Goal: Transaction & Acquisition: Register for event/course

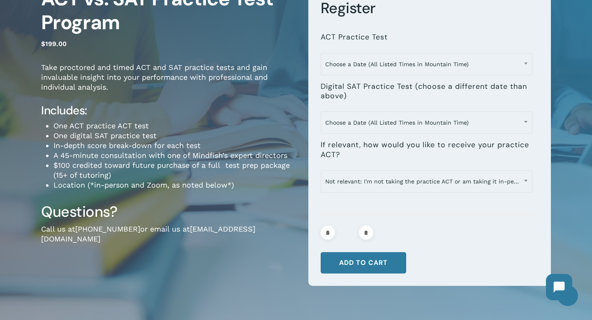
scroll to position [102, 0]
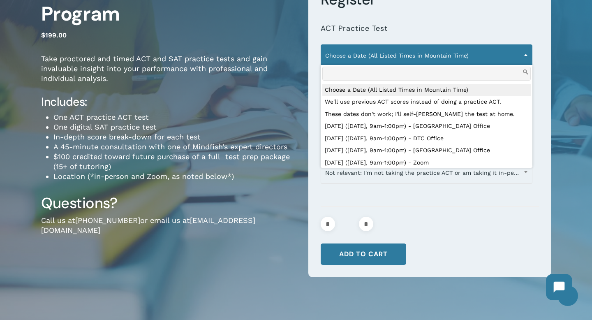
click at [431, 57] on span "Choose a Date (All Listed Times in Mountain Time)" at bounding box center [426, 55] width 211 height 17
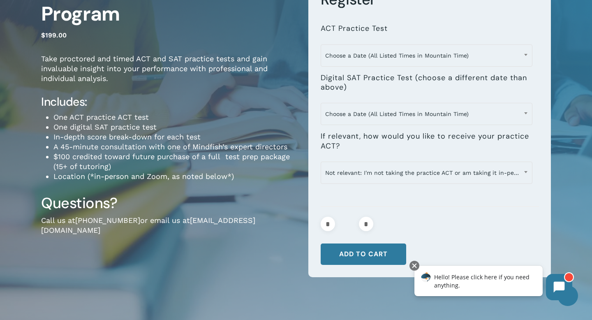
click at [273, 109] on h4 "Includes:" at bounding box center [168, 102] width 255 height 15
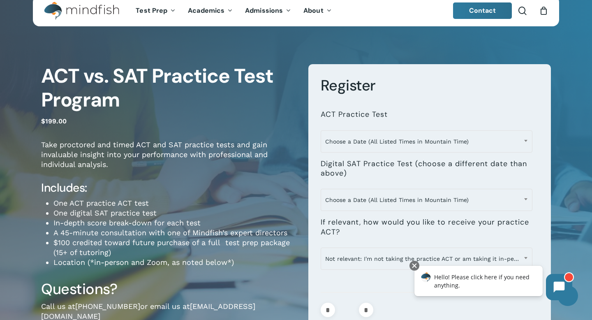
scroll to position [0, 0]
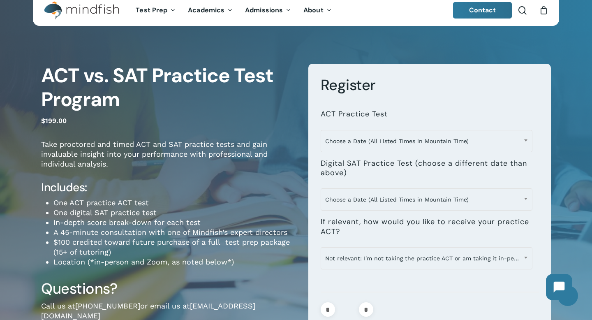
scroll to position [19, 0]
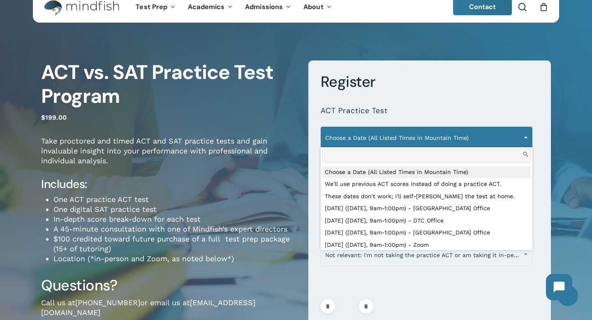
click at [402, 138] on span "Choose a Date (All Listed Times in Mountain Time)" at bounding box center [426, 137] width 211 height 17
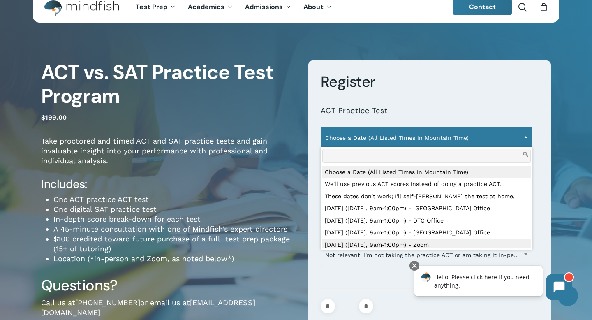
select select "**********"
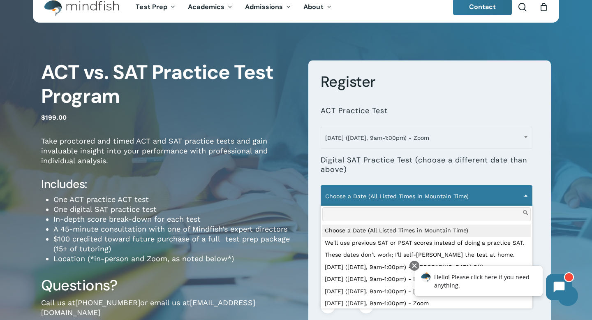
click at [376, 203] on span "Choose a Date (All Listed Times in Mountain Time)" at bounding box center [426, 196] width 211 height 17
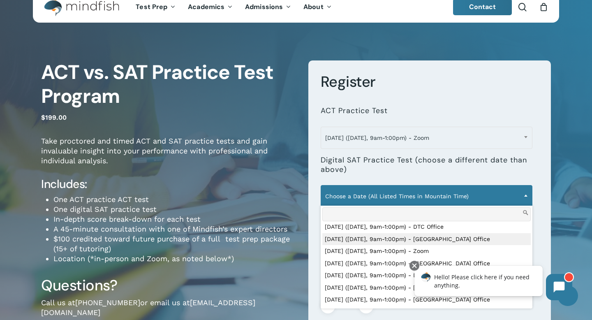
scroll to position [53, 0]
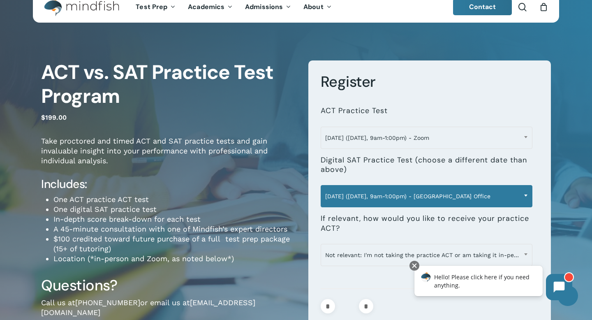
click at [385, 194] on span "[DATE] ([DATE], 9am-1:00pm) - [GEOGRAPHIC_DATA] Office" at bounding box center [426, 196] width 211 height 17
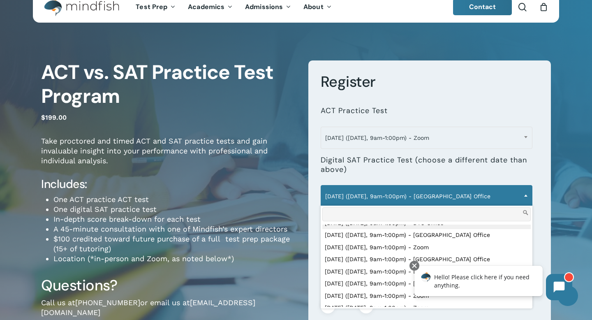
scroll to position [146, 0]
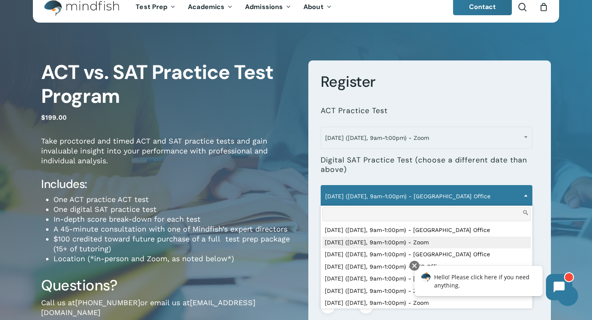
select select "**********"
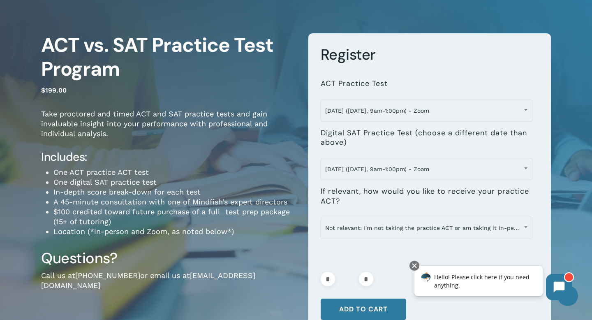
scroll to position [47, 0]
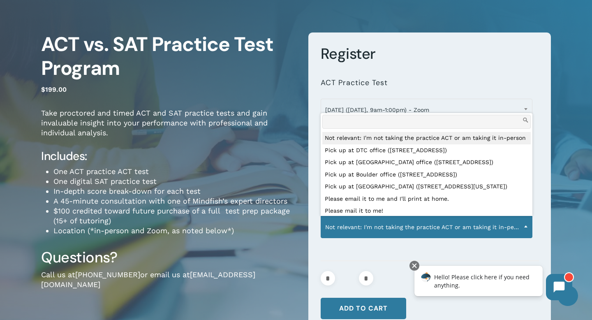
click at [377, 231] on span "Not relevant: I'm not taking the practice ACT or am taking it in-person" at bounding box center [426, 226] width 211 height 17
select select "**********"
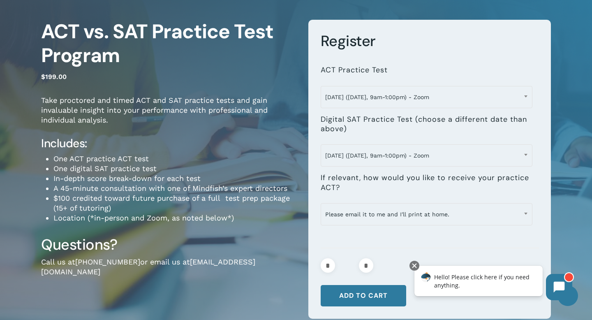
scroll to position [66, 0]
